Goal: Transaction & Acquisition: Purchase product/service

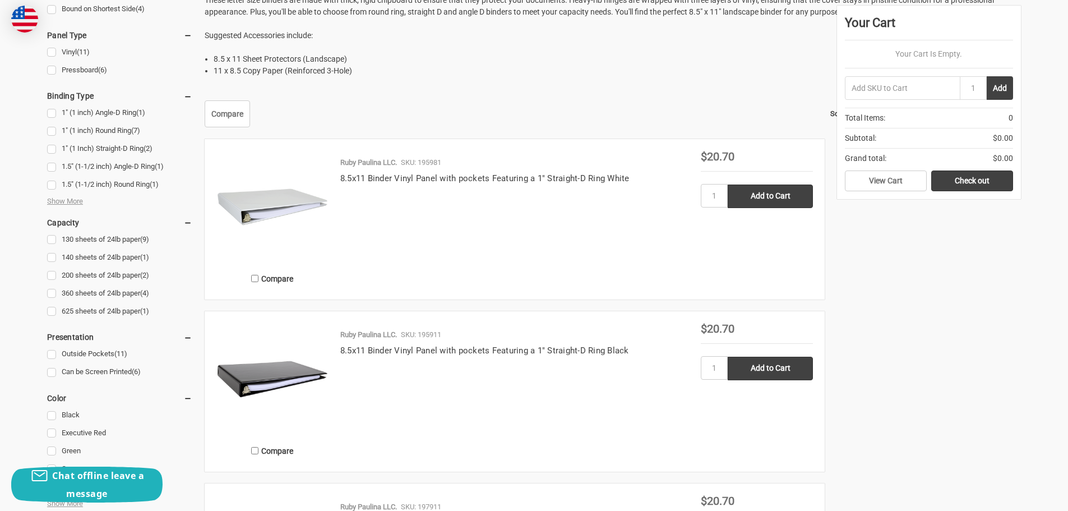
scroll to position [672, 0]
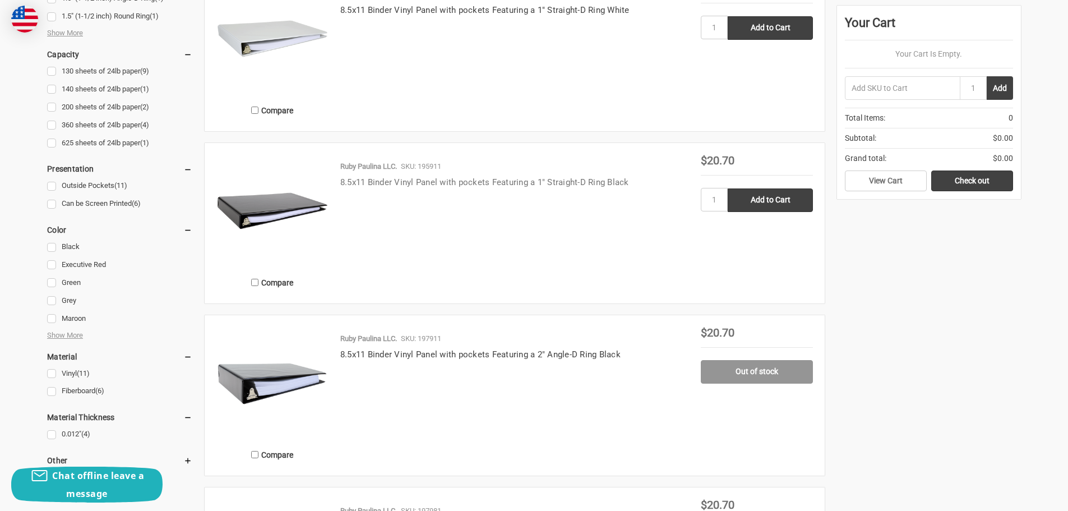
click at [430, 184] on link "8.5x11 Binder Vinyl Panel with pockets Featuring a 1" Straight-D Ring Black" at bounding box center [484, 182] width 289 height 10
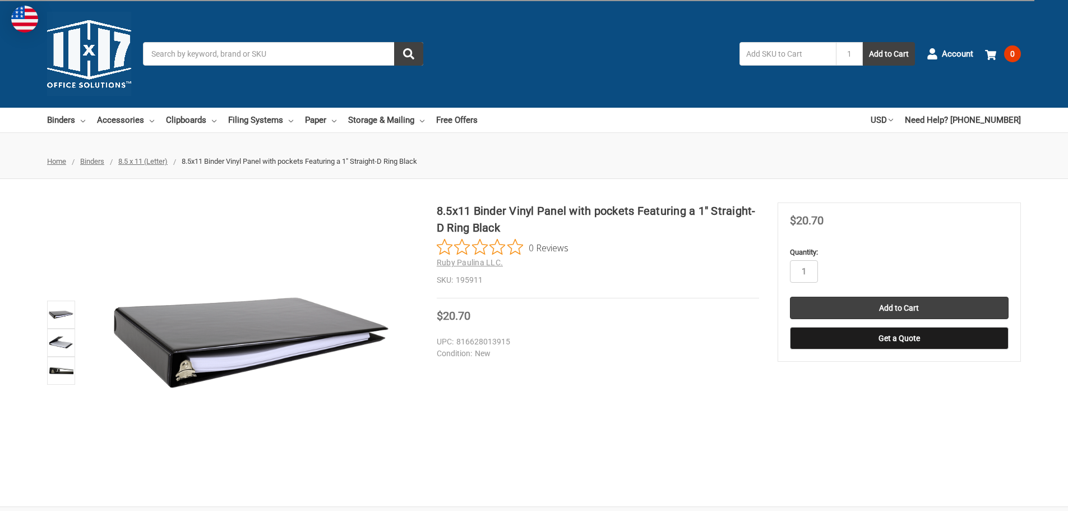
click at [53, 378] on img at bounding box center [61, 370] width 25 height 25
